Goal: Task Accomplishment & Management: Complete application form

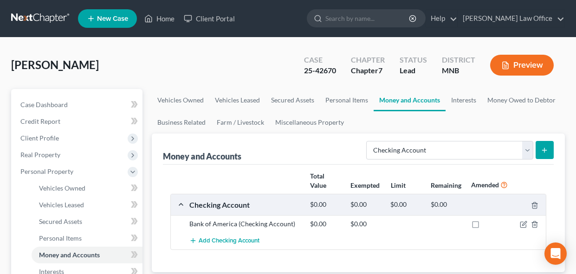
select select "checking"
click at [158, 25] on link "Home" at bounding box center [159, 18] width 39 height 17
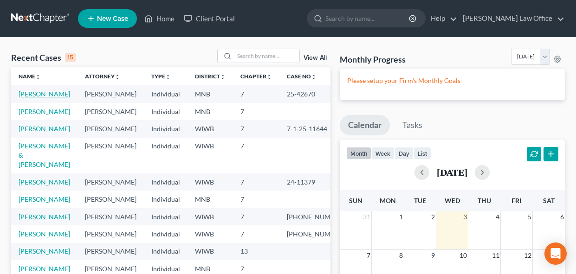
click at [48, 94] on link "[PERSON_NAME]" at bounding box center [45, 94] width 52 height 8
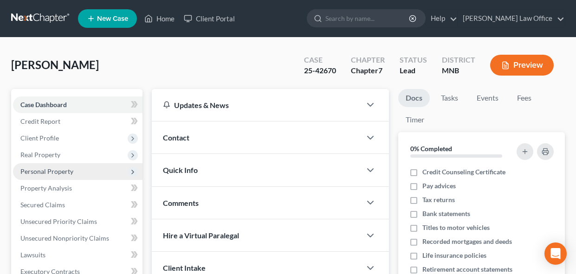
click at [44, 174] on span "Personal Property" at bounding box center [46, 172] width 53 height 8
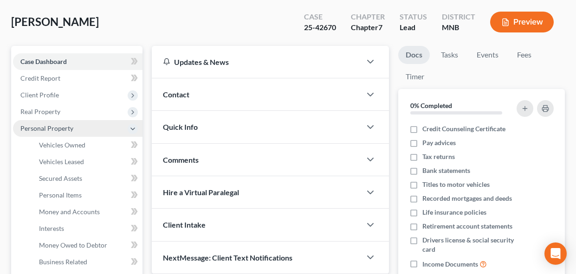
scroll to position [52, 0]
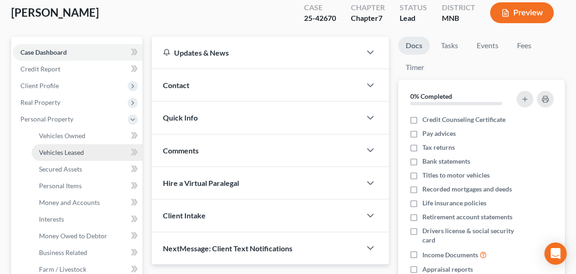
click at [65, 145] on link "Vehicles Leased" at bounding box center [87, 152] width 111 height 17
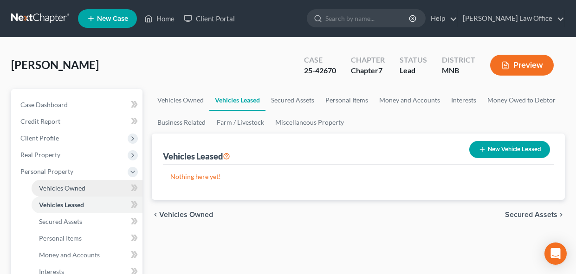
click at [72, 184] on span "Vehicles Owned" at bounding box center [62, 188] width 46 height 8
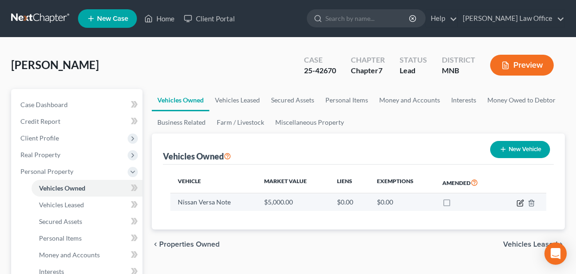
click at [522, 205] on icon "button" at bounding box center [520, 203] width 7 height 7
select select "0"
select select "2"
select select "0"
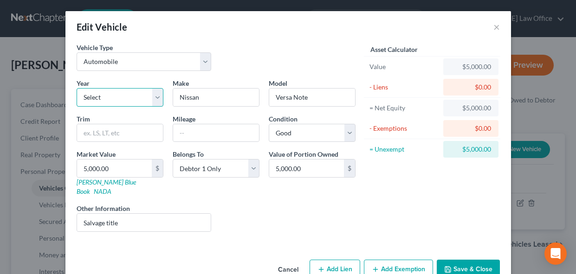
select select "10"
click at [185, 133] on input "text" at bounding box center [216, 133] width 86 height 18
paste input "77,298"
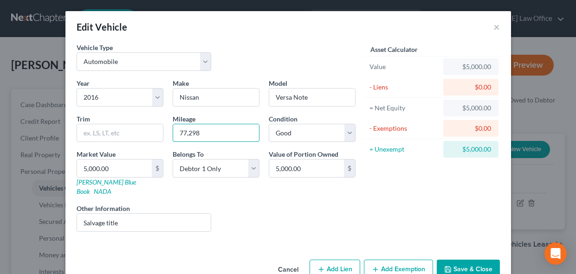
type input "77,298"
click at [415, 263] on button "Add Exemption" at bounding box center [398, 269] width 69 height 19
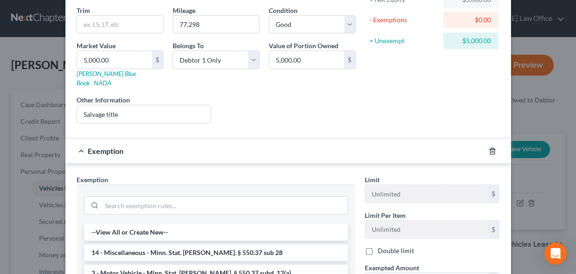
click at [491, 148] on icon "button" at bounding box center [492, 151] width 7 height 7
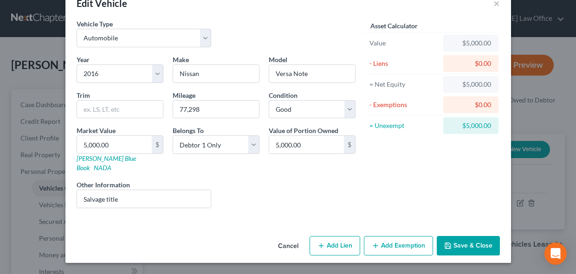
scroll to position [14, 0]
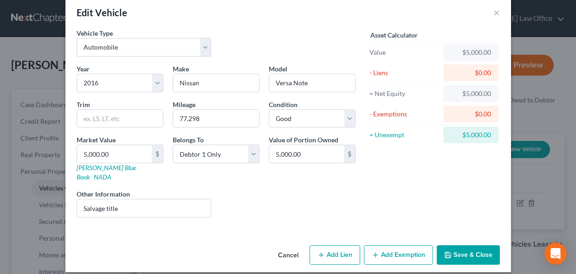
click at [456, 246] on button "Save & Close" at bounding box center [468, 255] width 63 height 19
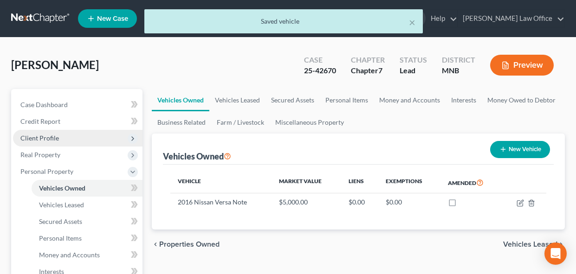
click at [50, 137] on span "Client Profile" at bounding box center [39, 138] width 39 height 8
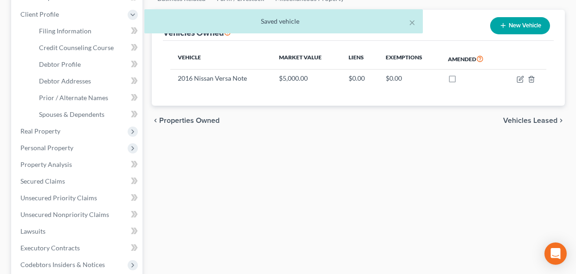
scroll to position [127, 0]
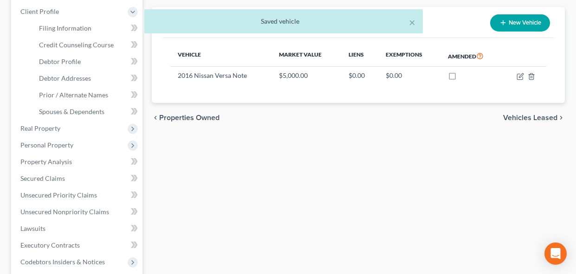
click at [68, 28] on div "× Saved vehicle" at bounding box center [283, 23] width 576 height 29
click at [53, 30] on div "× Saved vehicle" at bounding box center [283, 23] width 576 height 29
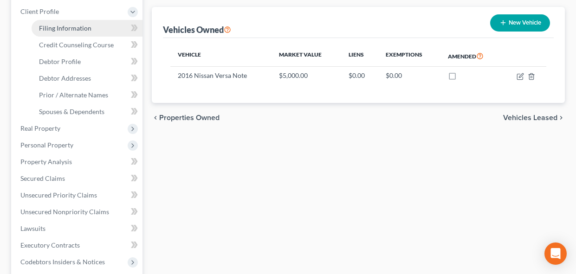
click at [77, 28] on span "Filing Information" at bounding box center [65, 28] width 52 height 8
select select "1"
select select "0"
select select "24"
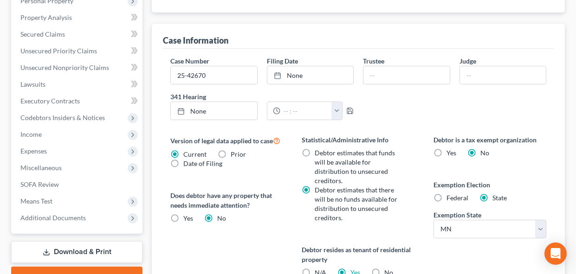
scroll to position [272, 0]
click at [446, 196] on label "Federal" at bounding box center [457, 197] width 22 height 9
click at [450, 196] on input "Federal" at bounding box center [453, 196] width 6 height 6
radio input "true"
radio input "false"
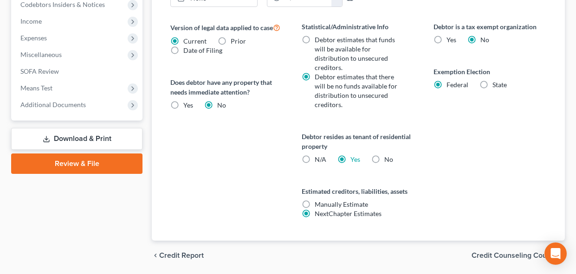
click at [516, 256] on span "Credit Counseling Course" at bounding box center [515, 255] width 86 height 7
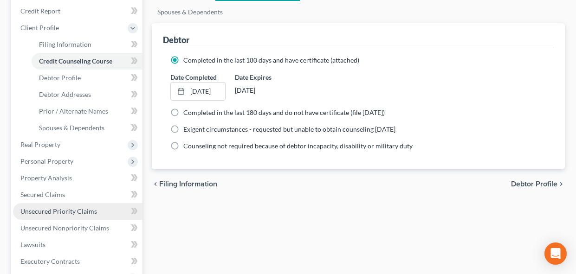
scroll to position [124, 0]
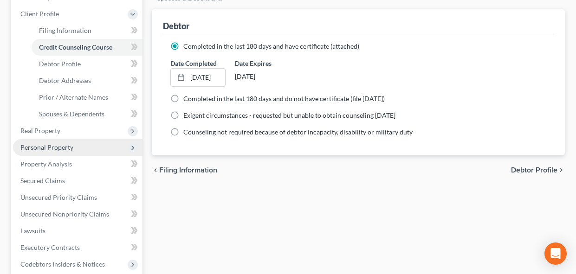
click at [55, 152] on span "Personal Property" at bounding box center [77, 147] width 129 height 17
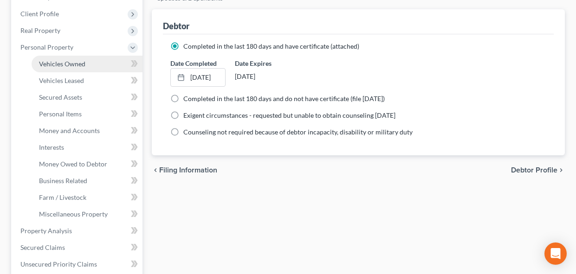
click at [72, 66] on span "Vehicles Owned" at bounding box center [62, 64] width 46 height 8
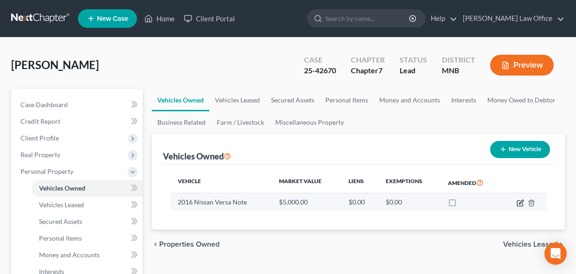
click at [519, 205] on icon "button" at bounding box center [520, 203] width 7 height 7
select select "0"
select select "10"
select select "2"
select select "0"
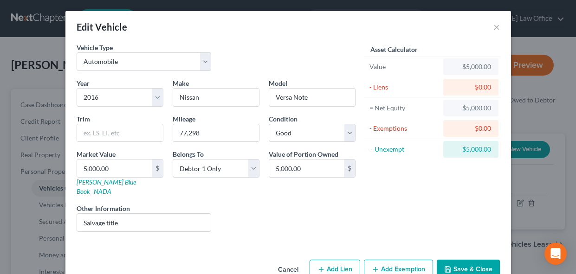
click at [383, 266] on button "Add Exemption" at bounding box center [398, 269] width 69 height 19
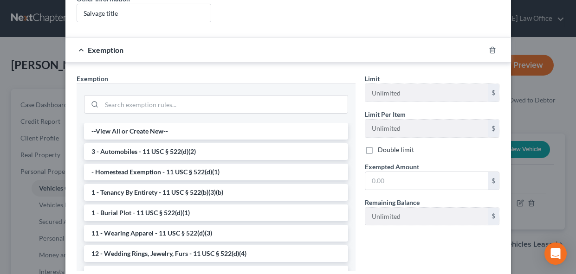
scroll to position [210, 0]
click at [194, 143] on li "3 - Automobiles - 11 USC § 522(d)(2)" at bounding box center [216, 151] width 264 height 17
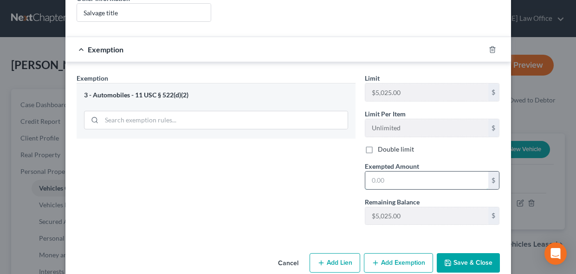
click at [399, 173] on input "text" at bounding box center [426, 181] width 123 height 18
type input "5,000.00"
click at [462, 257] on button "Save & Close" at bounding box center [468, 262] width 63 height 19
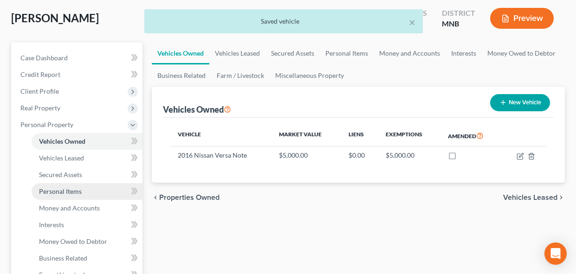
scroll to position [51, 0]
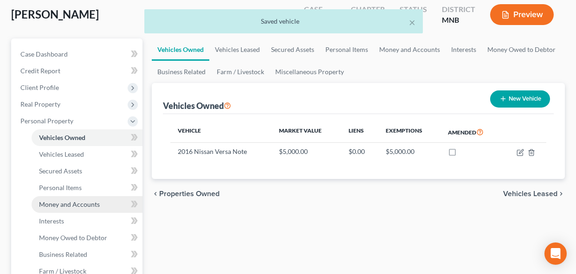
click at [65, 206] on span "Money and Accounts" at bounding box center [69, 204] width 61 height 8
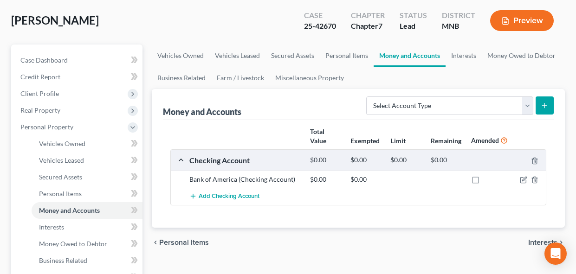
scroll to position [45, 0]
click at [524, 181] on icon "button" at bounding box center [523, 179] width 7 height 7
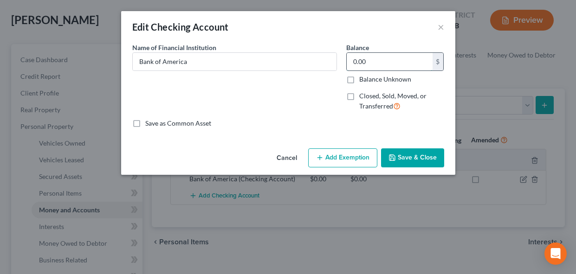
click at [380, 61] on input "0.00" at bounding box center [390, 62] width 86 height 18
paste input "7050.54"
type input "0"
paste input "7050.54"
type input "7,050.54"
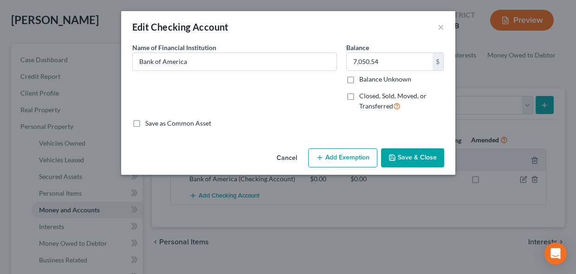
click at [341, 158] on button "Add Exemption" at bounding box center [342, 158] width 69 height 19
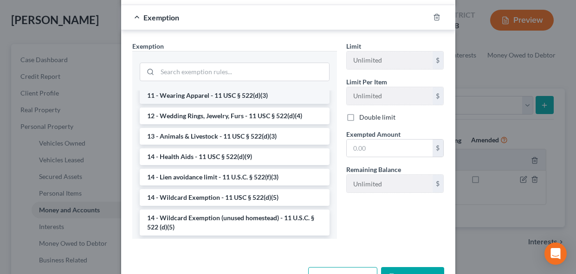
scroll to position [106, 0]
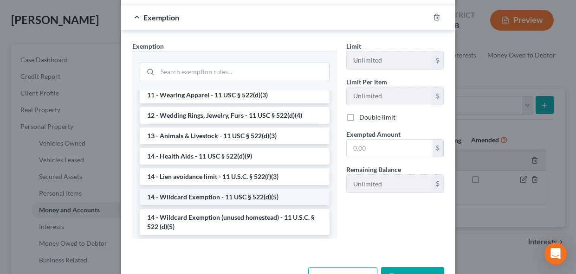
click at [259, 198] on li "14 - Wildcard Exemption - 11 USC § 522(d)(5)" at bounding box center [235, 197] width 190 height 17
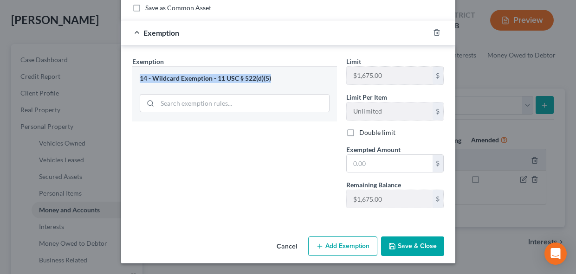
drag, startPoint x: 140, startPoint y: 78, endPoint x: 318, endPoint y: 80, distance: 178.2
click at [318, 80] on div "14 - Wildcard Exemption - 11 USC § 522(d)(5)" at bounding box center [235, 78] width 190 height 9
copy div "14 - Wildcard Exemption - 11 USC § 522(d)(5)"
click at [381, 166] on input "text" at bounding box center [390, 164] width 86 height 18
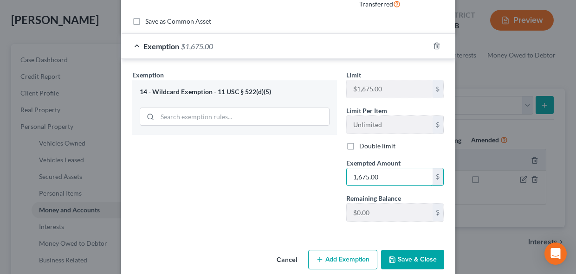
scroll to position [103, 0]
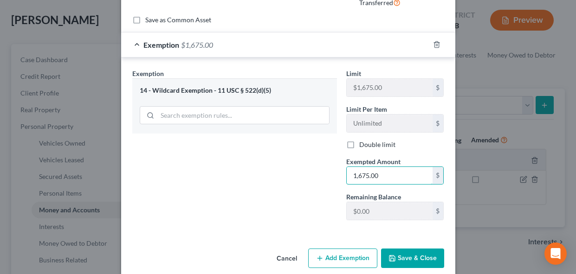
type input "1,675.00"
click at [346, 260] on button "Add Exemption" at bounding box center [342, 258] width 69 height 19
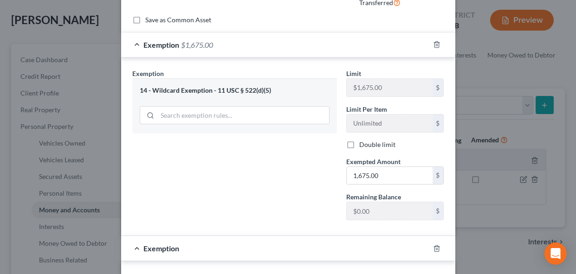
scroll to position [102, 0]
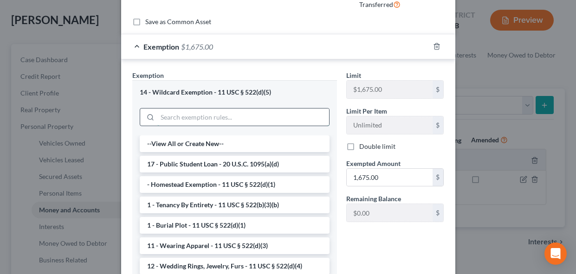
click at [243, 117] on input "search" at bounding box center [243, 118] width 172 height 18
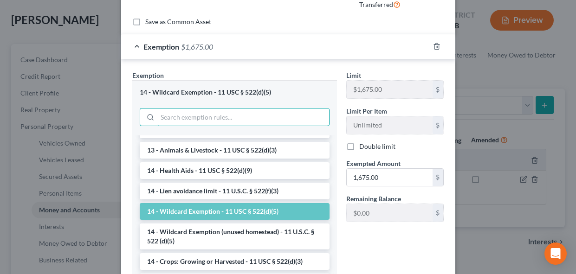
scroll to position [139, 0]
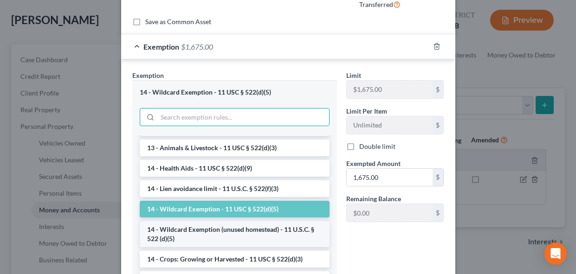
click at [234, 230] on li "14 - Wildcard Exemption (unused homestead) - 11 U.S.C. § 522 (d)(5)" at bounding box center [235, 234] width 190 height 26
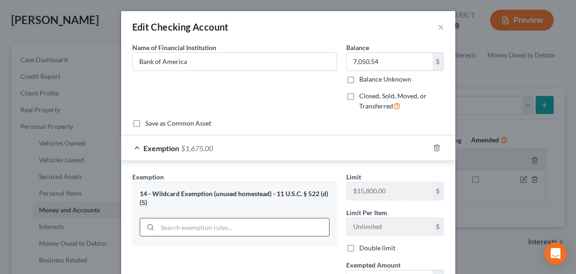
scroll to position [0, 0]
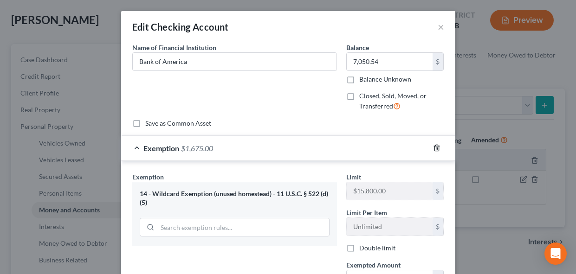
click at [438, 149] on icon "button" at bounding box center [436, 147] width 7 height 7
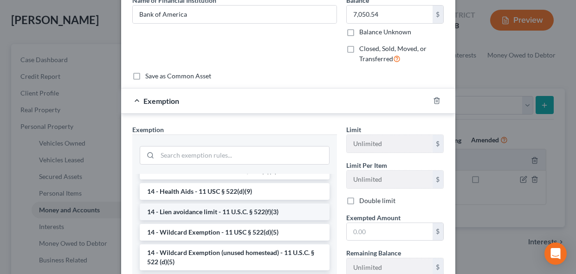
scroll to position [166, 0]
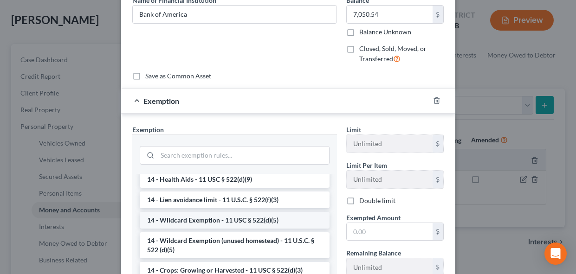
click at [196, 221] on li "14 - Wildcard Exemption - 11 USC § 522(d)(5)" at bounding box center [235, 220] width 190 height 17
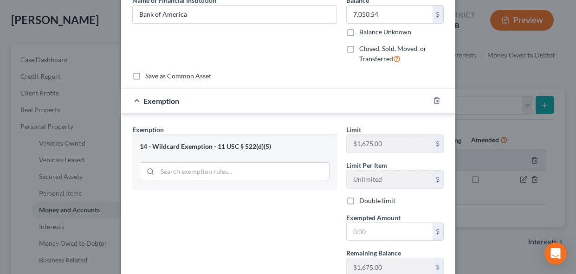
click at [214, 149] on div "14 - Wildcard Exemption - 11 USC § 522(d)(5)" at bounding box center [235, 146] width 190 height 9
click at [215, 169] on input "search" at bounding box center [243, 172] width 172 height 18
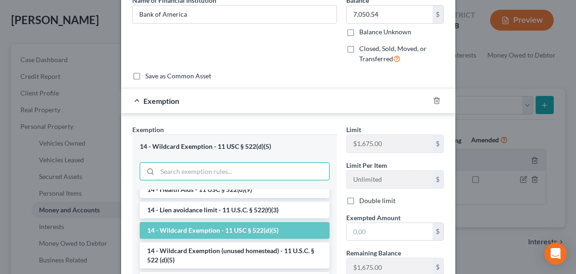
scroll to position [172, 0]
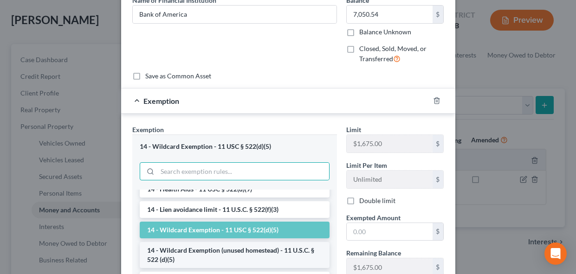
click at [226, 252] on li "14 - Wildcard Exemption (unused homestead) - 11 U.S.C. § 522 (d)(5)" at bounding box center [235, 255] width 190 height 26
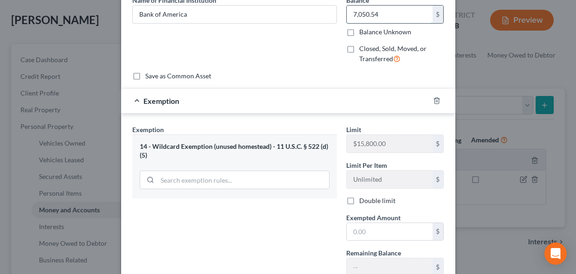
click at [384, 13] on input "7,050.54" at bounding box center [390, 15] width 86 height 18
click at [384, 14] on input "7,050.54" at bounding box center [390, 15] width 86 height 18
click at [387, 233] on input "text" at bounding box center [390, 232] width 86 height 18
paste input "7,050.54"
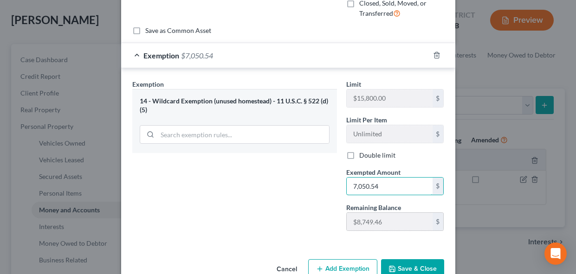
scroll to position [104, 0]
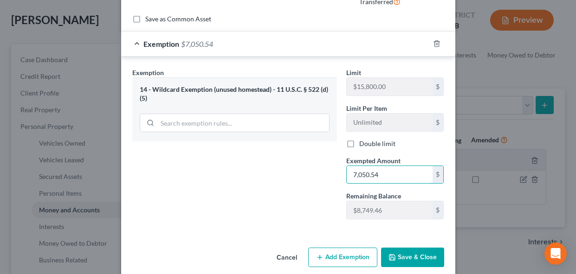
type input "7,050.54"
click at [413, 258] on button "Save & Close" at bounding box center [412, 257] width 63 height 19
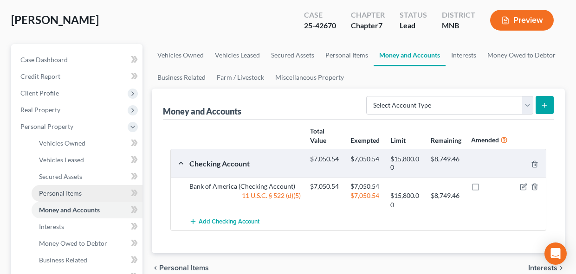
click at [61, 194] on span "Personal Items" at bounding box center [60, 193] width 43 height 8
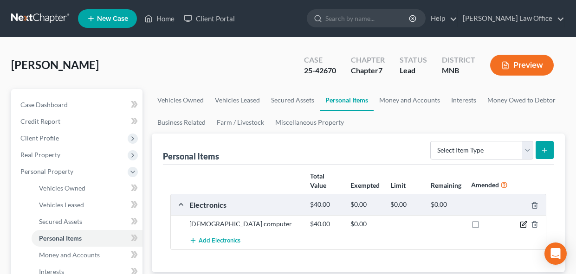
click at [522, 223] on icon "button" at bounding box center [523, 224] width 7 height 7
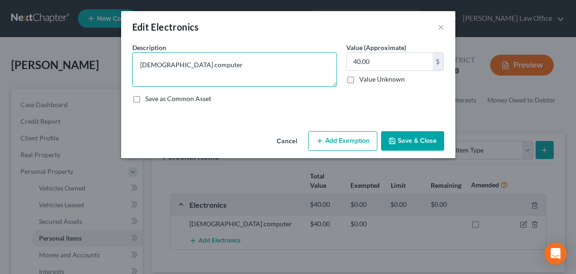
drag, startPoint x: 140, startPoint y: 64, endPoint x: 270, endPoint y: 64, distance: 129.9
click at [270, 64] on textarea "[DEMOGRAPHIC_DATA] computer" at bounding box center [234, 69] width 205 height 34
type textarea "HP laptop purchased in [DATE]"
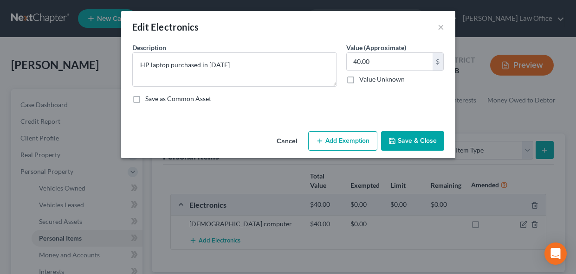
click at [361, 138] on button "Add Exemption" at bounding box center [342, 140] width 69 height 19
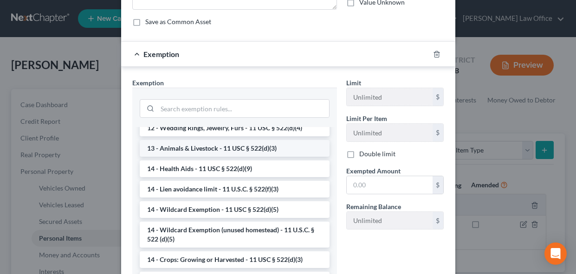
scroll to position [111, 0]
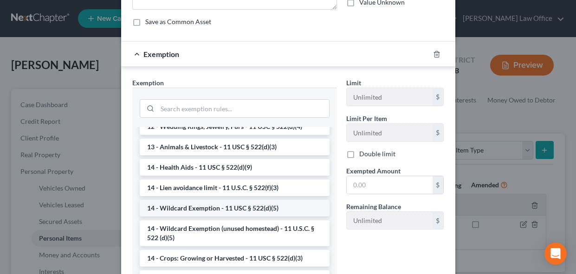
click at [199, 209] on li "14 - Wildcard Exemption - 11 USC § 522(d)(5)" at bounding box center [235, 208] width 190 height 17
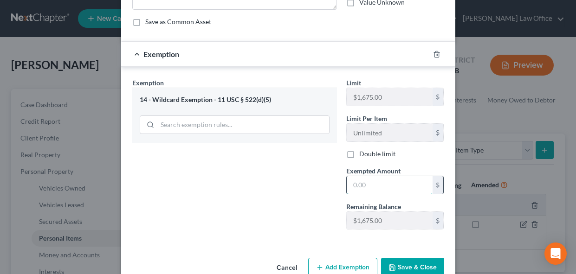
click at [382, 184] on input "text" at bounding box center [390, 185] width 86 height 18
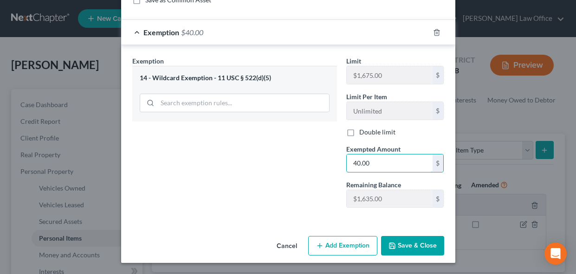
scroll to position [99, 0]
type input "40.00"
click at [401, 246] on button "Save & Close" at bounding box center [412, 245] width 63 height 19
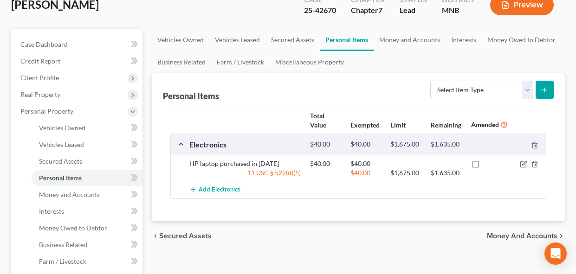
scroll to position [61, 0]
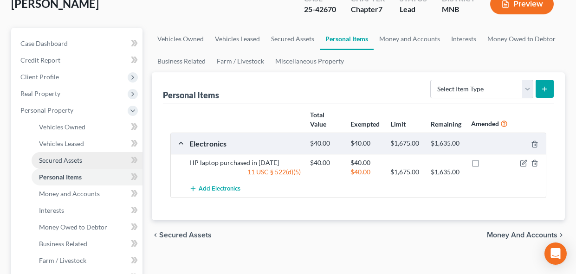
click at [64, 157] on span "Secured Assets" at bounding box center [60, 160] width 43 height 8
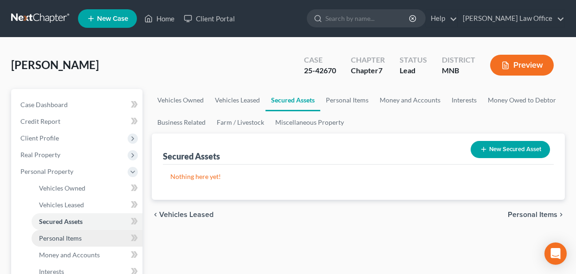
click at [65, 237] on span "Personal Items" at bounding box center [60, 238] width 43 height 8
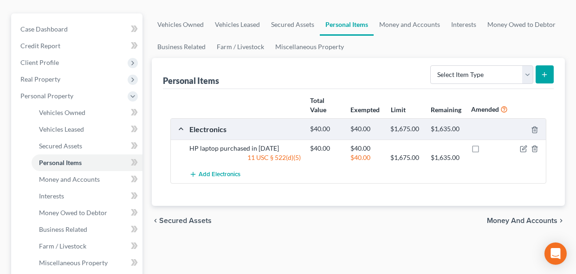
scroll to position [76, 0]
click at [57, 196] on span "Interests" at bounding box center [51, 196] width 25 height 8
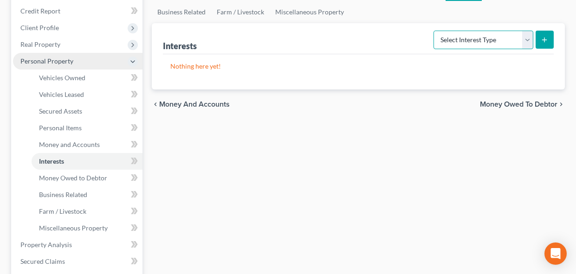
scroll to position [111, 0]
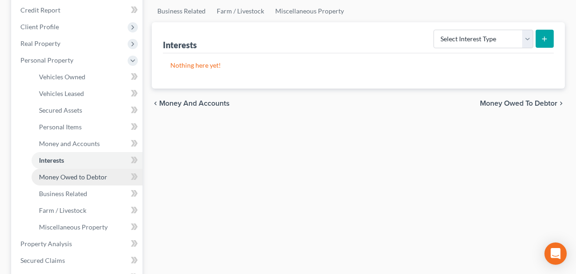
click at [67, 179] on span "Money Owed to Debtor" at bounding box center [73, 177] width 68 height 8
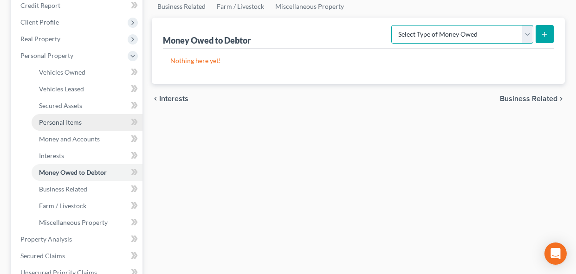
scroll to position [116, 0]
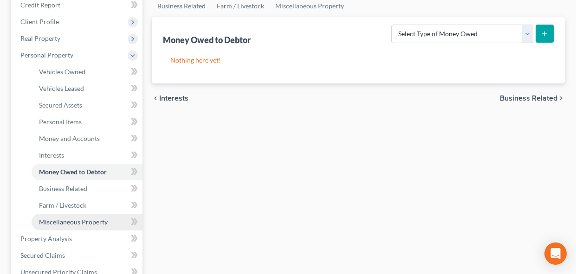
click at [108, 223] on link "Miscellaneous Property" at bounding box center [87, 222] width 111 height 17
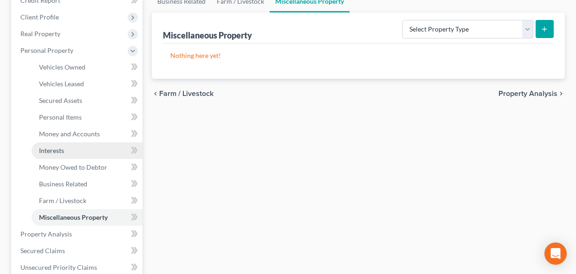
click at [57, 152] on span "Interests" at bounding box center [51, 151] width 25 height 8
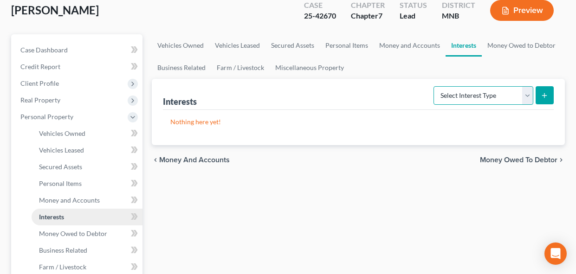
scroll to position [56, 0]
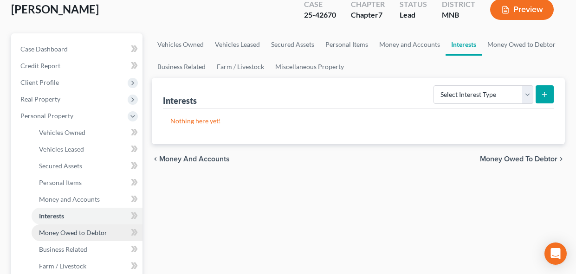
click at [58, 236] on span "Money Owed to Debtor" at bounding box center [73, 233] width 68 height 8
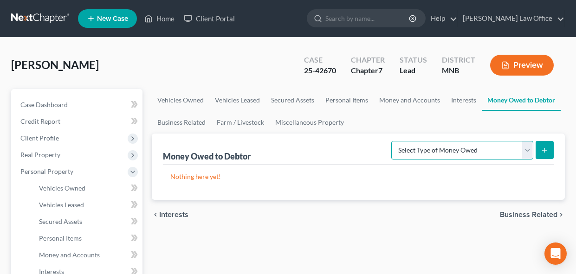
select select "accounts_receivable"
click at [542, 154] on icon "submit" at bounding box center [544, 150] width 7 height 7
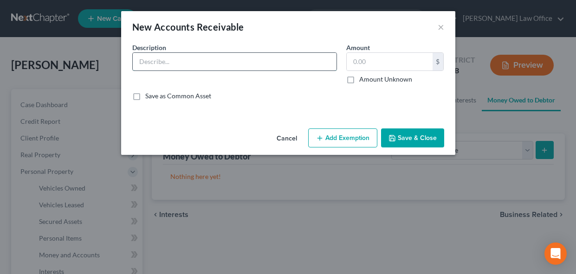
click at [312, 65] on input "text" at bounding box center [235, 62] width 204 height 18
type input "e"
type input "Security deposit for apartment"
click at [382, 67] on input "text" at bounding box center [390, 62] width 86 height 18
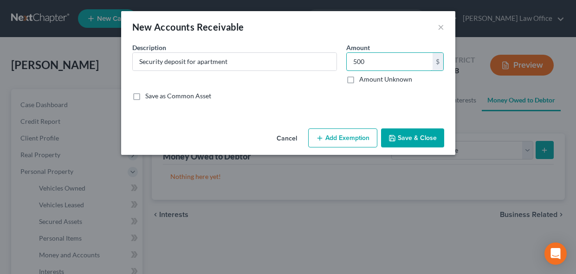
type input "500"
click at [348, 137] on button "Add Exemption" at bounding box center [342, 138] width 69 height 19
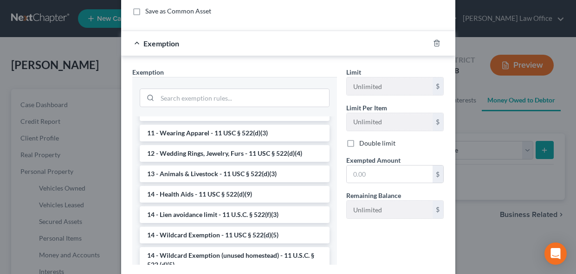
scroll to position [85, 0]
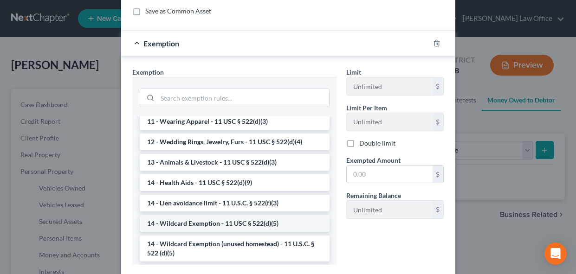
click at [258, 222] on li "14 - Wildcard Exemption - 11 USC § 522(d)(5)" at bounding box center [235, 223] width 190 height 17
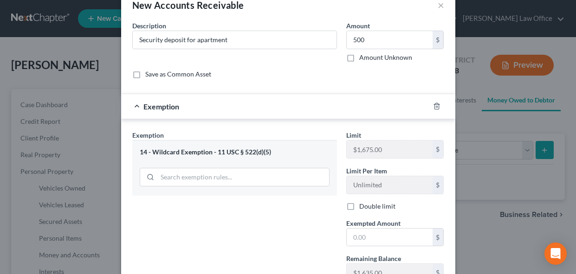
scroll to position [56, 0]
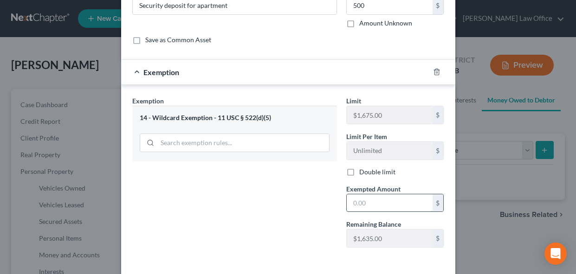
click at [401, 205] on input "text" at bounding box center [390, 203] width 86 height 18
type input "500.00"
click at [290, 240] on div "Exemption Set must be selected for CA. Exemption * 14 - Wildcard Exemption - 11…" at bounding box center [235, 175] width 214 height 159
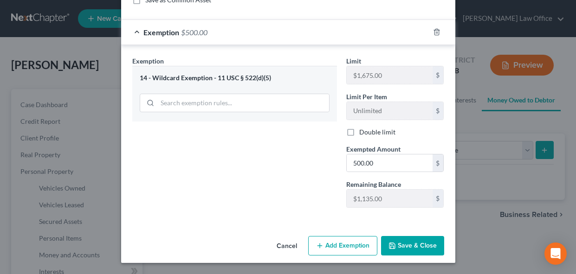
scroll to position [96, 0]
click at [413, 244] on button "Save & Close" at bounding box center [412, 245] width 63 height 19
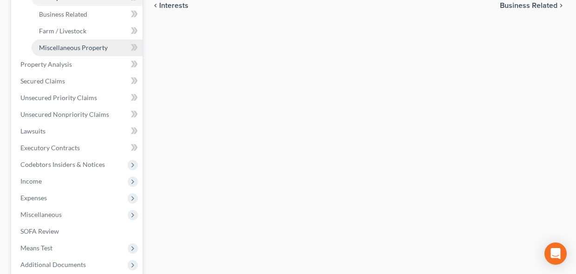
scroll to position [291, 0]
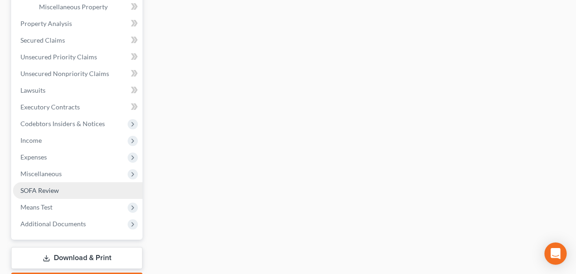
click at [54, 191] on span "SOFA Review" at bounding box center [39, 191] width 39 height 8
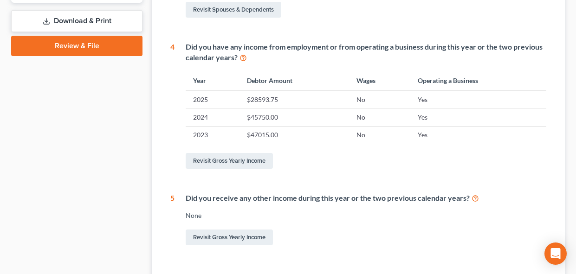
scroll to position [402, 0]
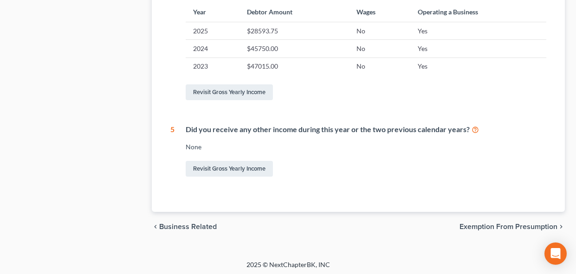
click at [472, 225] on span "Exemption from Presumption" at bounding box center [508, 226] width 98 height 7
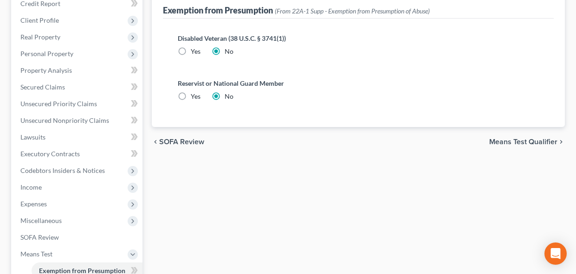
scroll to position [229, 0]
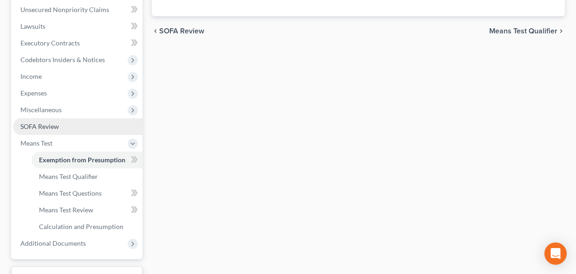
click at [38, 128] on span "SOFA Review" at bounding box center [39, 127] width 39 height 8
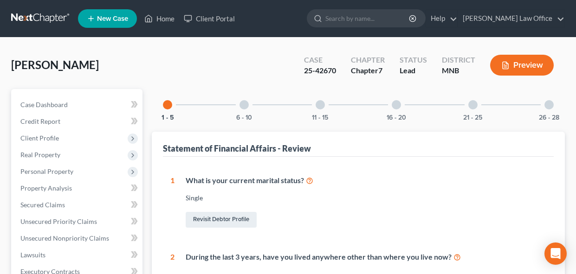
click at [239, 108] on div "6 - 10" at bounding box center [244, 105] width 32 height 32
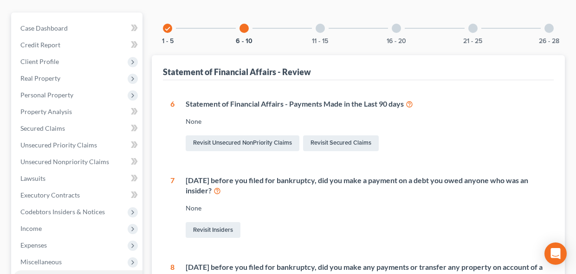
scroll to position [50, 0]
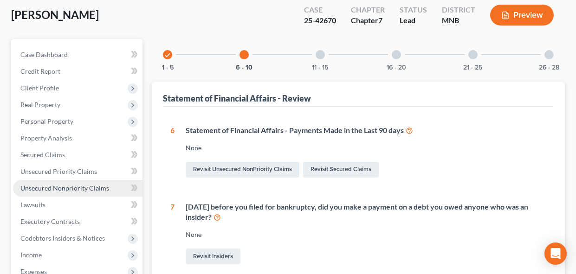
click at [59, 190] on span "Unsecured Nonpriority Claims" at bounding box center [64, 188] width 89 height 8
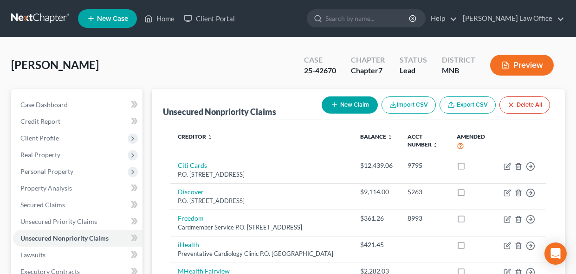
click at [352, 106] on button "New Claim" at bounding box center [350, 105] width 56 height 17
select select "0"
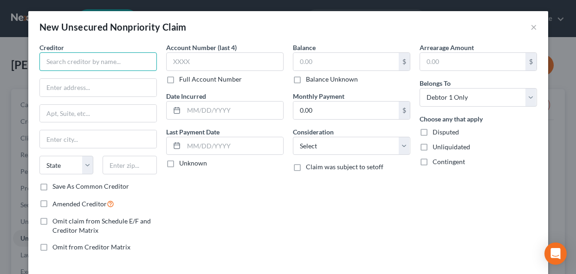
click at [107, 65] on input "text" at bounding box center [97, 61] width 117 height 19
paste input "[PERSON_NAME] [STREET_ADDRESS] [GEOGRAPHIC_DATA], MN 55317"
drag, startPoint x: 130, startPoint y: 61, endPoint x: 156, endPoint y: 61, distance: 26.0
click at [156, 61] on input "[PERSON_NAME] [STREET_ADDRESS] [GEOGRAPHIC_DATA], MN 55317" at bounding box center [97, 61] width 117 height 19
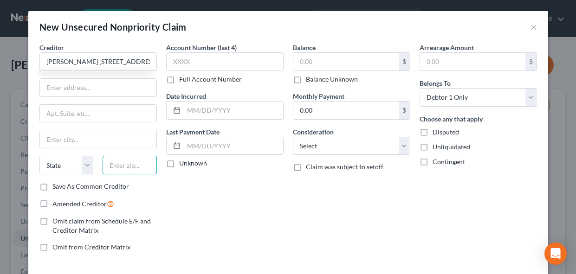
type input "[PERSON_NAME] [STREET_ADDRESS] [GEOGRAPHIC_DATA], [GEOGRAPHIC_DATA]"
paste input "55317"
type input "55317"
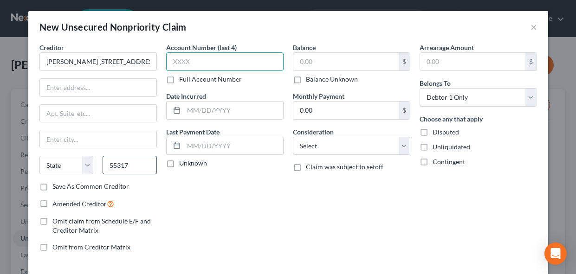
type input "Chanhassen"
select select "24"
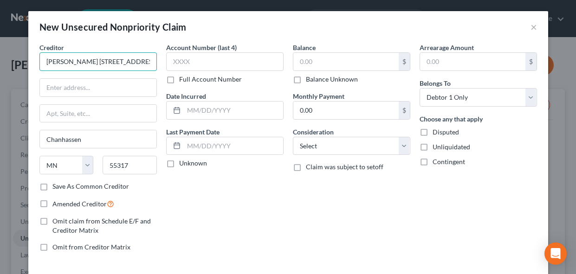
drag, startPoint x: 87, startPoint y: 62, endPoint x: 149, endPoint y: 63, distance: 62.2
click at [149, 63] on input "[PERSON_NAME] [STREET_ADDRESS] [GEOGRAPHIC_DATA], [GEOGRAPHIC_DATA]" at bounding box center [97, 61] width 117 height 19
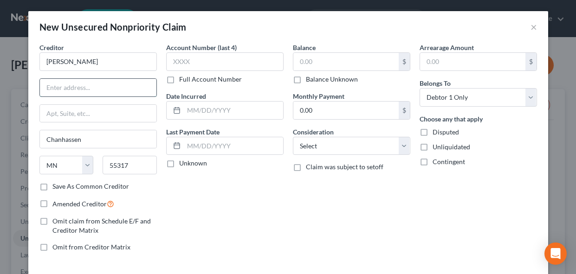
type input "[PERSON_NAME]"
paste input "[STREET_ADDRESS] [GEOGRAPHIC_DATA], [GEOGRAPHIC_DATA]"
drag, startPoint x: 89, startPoint y: 88, endPoint x: 198, endPoint y: 88, distance: 108.6
click at [198, 88] on div "Creditor * [PERSON_NAME] [STREET_ADDRESS] [PERSON_NAME], [GEOGRAPHIC_DATA] Chan…" at bounding box center [288, 151] width 507 height 217
type input "[STREET_ADDRESS]"
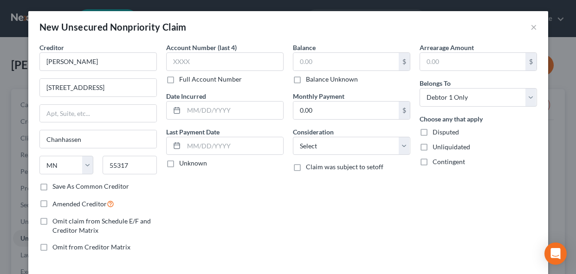
click at [173, 209] on div "Account Number (last 4) Full Account Number Date Incurred Last Payment Date Unk…" at bounding box center [225, 151] width 127 height 217
select select "10"
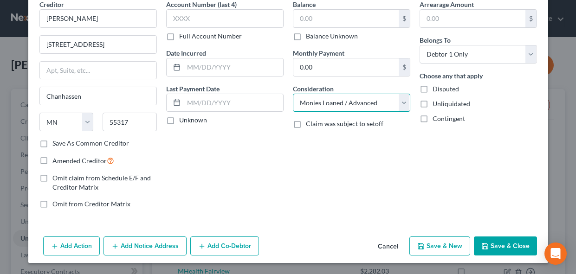
scroll to position [43, 0]
click at [500, 246] on button "Save & Close" at bounding box center [505, 246] width 63 height 19
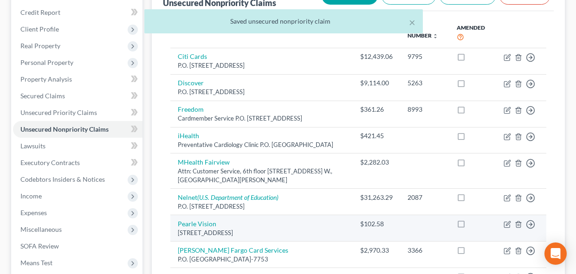
scroll to position [110, 0]
